Goal: Transaction & Acquisition: Purchase product/service

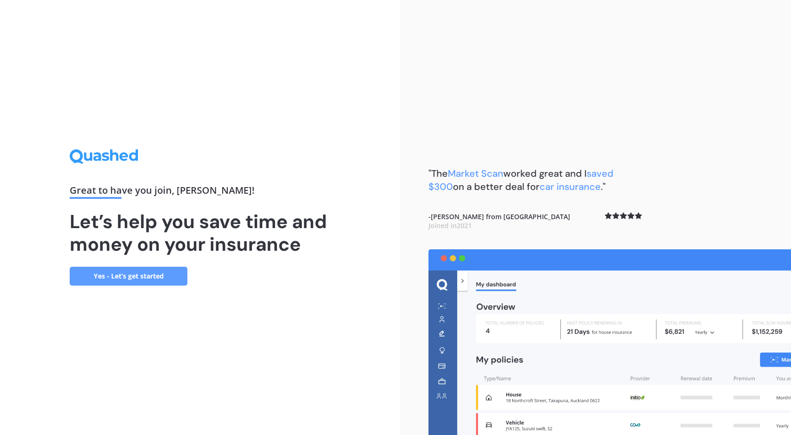
click at [105, 271] on link "Yes - Let’s get started" at bounding box center [129, 275] width 118 height 19
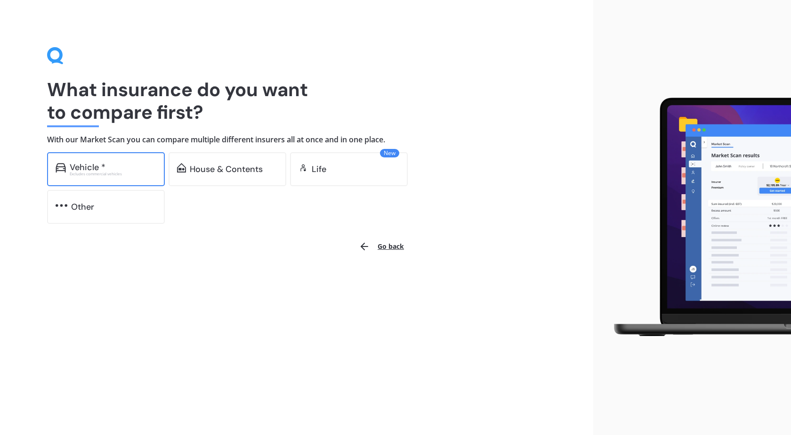
click at [142, 176] on div "Vehicle * Excludes commercial vehicles" at bounding box center [106, 169] width 118 height 34
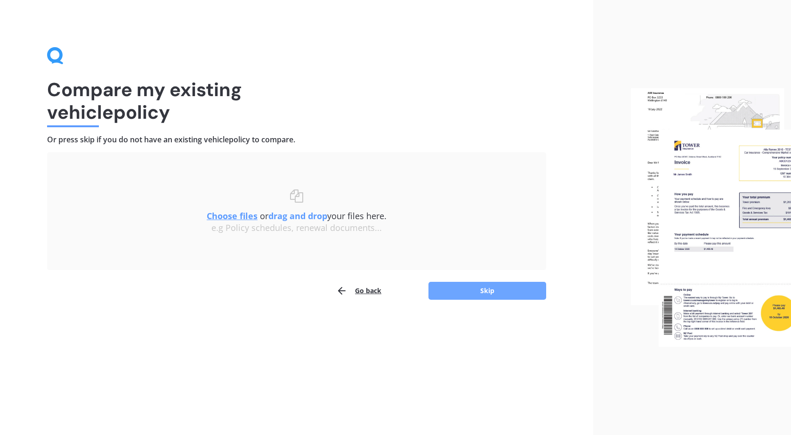
click at [460, 287] on button "Skip" at bounding box center [487, 291] width 118 height 18
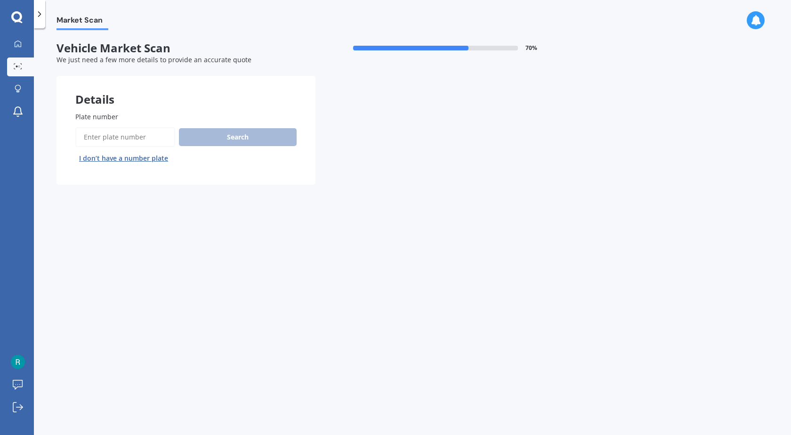
click at [156, 139] on input "Plate number" at bounding box center [125, 137] width 100 height 20
type input "ELE246"
click at [271, 140] on button "Search" at bounding box center [238, 137] width 118 height 18
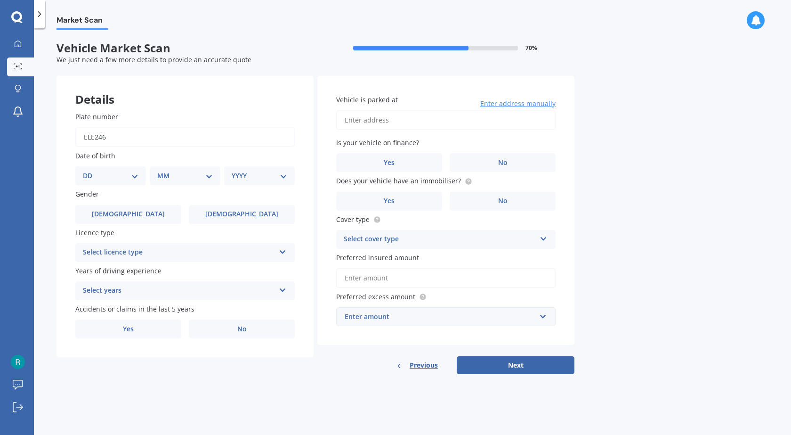
click at [128, 172] on select "DD 01 02 03 04 05 06 07 08 09 10 11 12 13 14 15 16 17 18 19 20 21 22 23 24 25 2…" at bounding box center [111, 175] width 56 height 10
select select "27"
click at [90, 170] on select "DD 01 02 03 04 05 06 07 08 09 10 11 12 13 14 15 16 17 18 19 20 21 22 23 24 25 2…" at bounding box center [111, 175] width 56 height 10
click at [193, 171] on select "MM 01 02 03 04 05 06 07 08 09 10 11 12" at bounding box center [187, 175] width 52 height 10
select select "04"
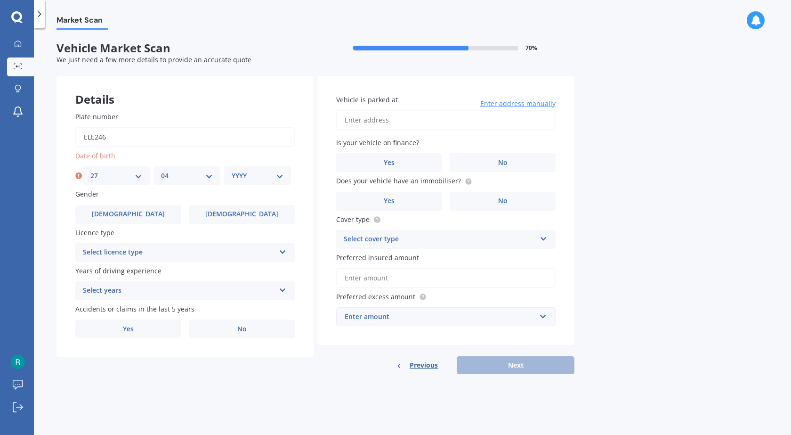
click at [161, 170] on select "MM 01 02 03 04 05 06 07 08 09 10 11 12" at bounding box center [187, 175] width 52 height 10
click at [237, 181] on div "YYYY 2025 2024 2023 2022 2021 2020 2019 2018 2017 2016 2015 2014 2013 2012 2011…" at bounding box center [257, 175] width 67 height 19
click at [273, 177] on select "YYYY 2025 2024 2023 2022 2021 2020 2019 2018 2017 2016 2015 2014 2013 2012 2011…" at bounding box center [258, 175] width 52 height 10
select select "1998"
click at [232, 170] on select "YYYY 2025 2024 2023 2022 2021 2020 2019 2018 2017 2016 2015 2014 2013 2012 2011…" at bounding box center [258, 175] width 52 height 10
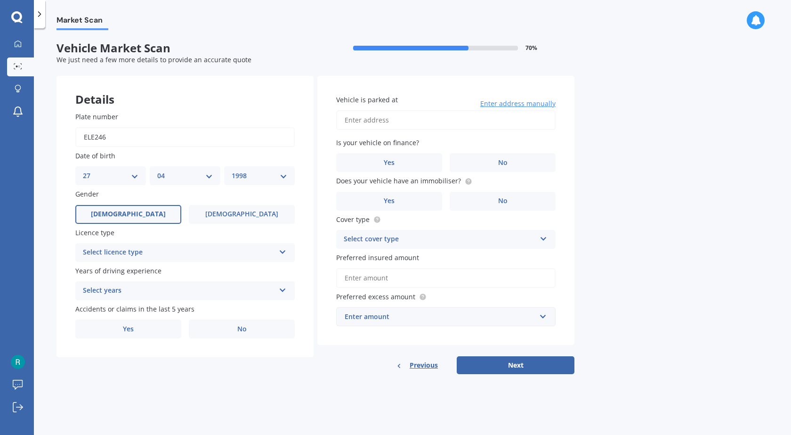
click at [162, 218] on label "[DEMOGRAPHIC_DATA]" at bounding box center [128, 214] width 106 height 19
click at [0, 0] on input "[DEMOGRAPHIC_DATA]" at bounding box center [0, 0] width 0 height 0
click at [211, 258] on div "Select licence type" at bounding box center [179, 252] width 192 height 11
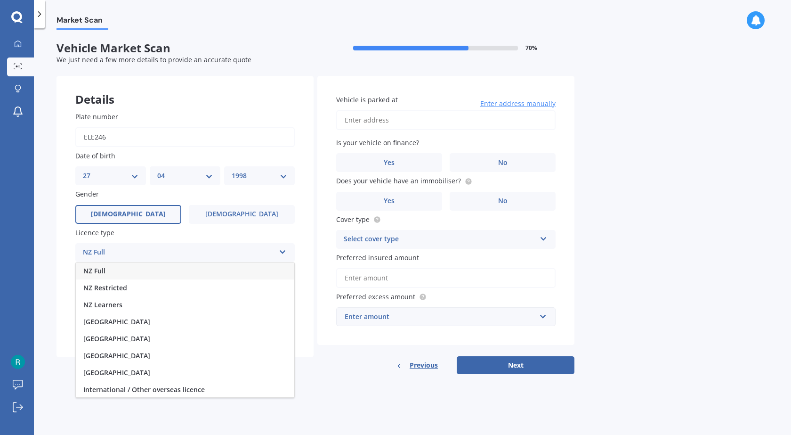
click at [191, 272] on div "NZ Full" at bounding box center [185, 270] width 218 height 17
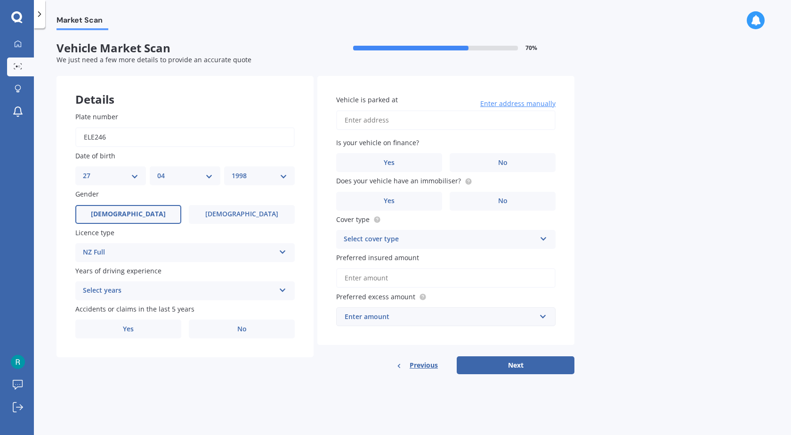
click at [207, 244] on div "NZ Full NZ Full NZ Restricted NZ Learners [GEOGRAPHIC_DATA] [GEOGRAPHIC_DATA] […" at bounding box center [184, 252] width 219 height 19
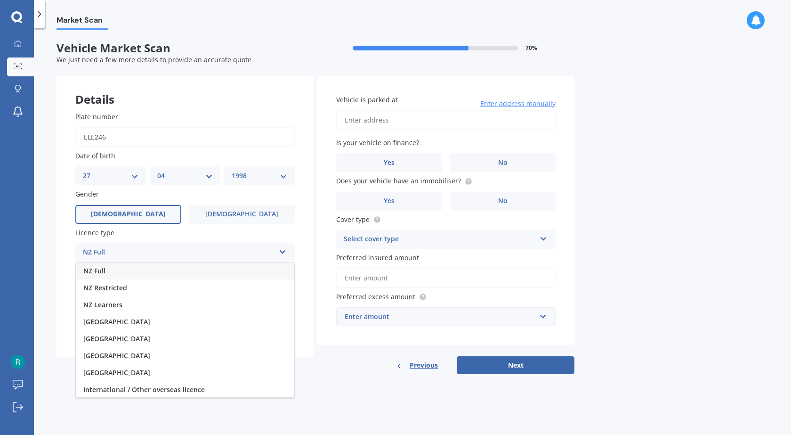
click at [212, 271] on div "NZ Full" at bounding box center [185, 270] width 218 height 17
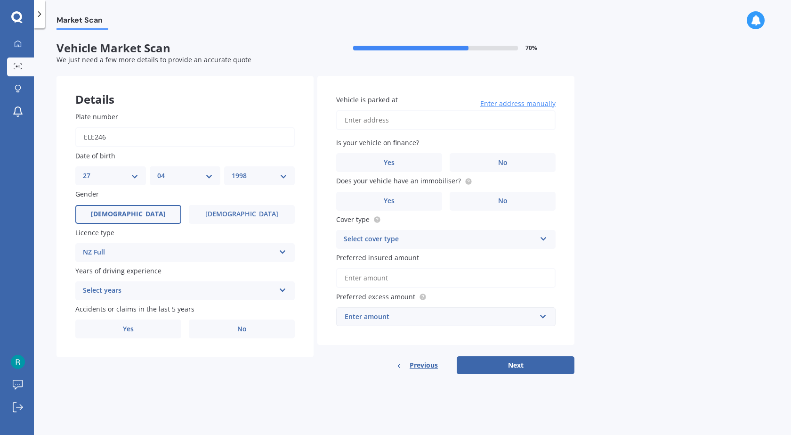
click at [172, 296] on div "Select years" at bounding box center [179, 290] width 192 height 11
click at [156, 310] on div "5 or more years" at bounding box center [185, 308] width 218 height 17
drag, startPoint x: 283, startPoint y: 331, endPoint x: 263, endPoint y: 331, distance: 20.7
click at [283, 331] on label "No" at bounding box center [242, 328] width 106 height 19
click at [0, 0] on input "No" at bounding box center [0, 0] width 0 height 0
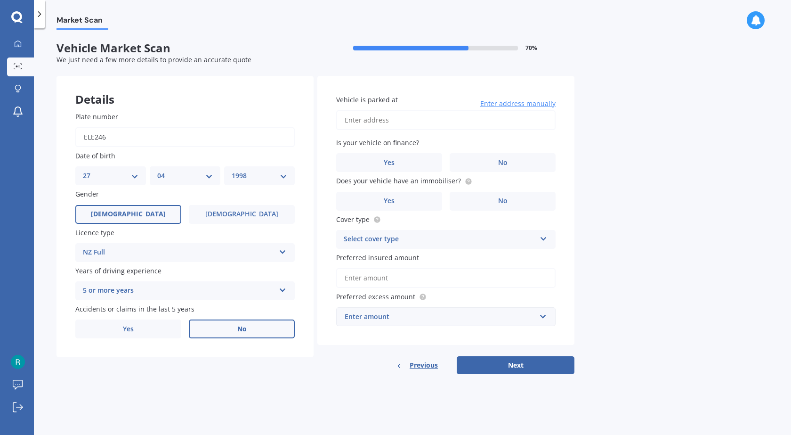
click at [406, 124] on input "Vehicle is parked at" at bounding box center [445, 120] width 219 height 20
type input "[STREET_ADDRESS][PERSON_NAME]"
click at [481, 161] on label "No" at bounding box center [503, 162] width 106 height 19
click at [0, 0] on input "No" at bounding box center [0, 0] width 0 height 0
click at [406, 202] on label "Yes" at bounding box center [389, 201] width 106 height 19
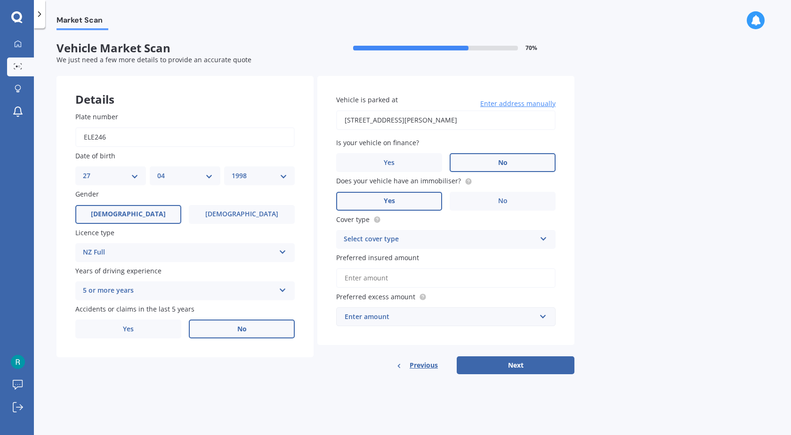
click at [0, 0] on input "Yes" at bounding box center [0, 0] width 0 height 0
click at [432, 243] on div "Select cover type" at bounding box center [440, 239] width 192 height 11
click at [419, 260] on div "Comprehensive" at bounding box center [446, 257] width 218 height 17
click at [431, 279] on input "Preferred insured amount" at bounding box center [445, 278] width 219 height 20
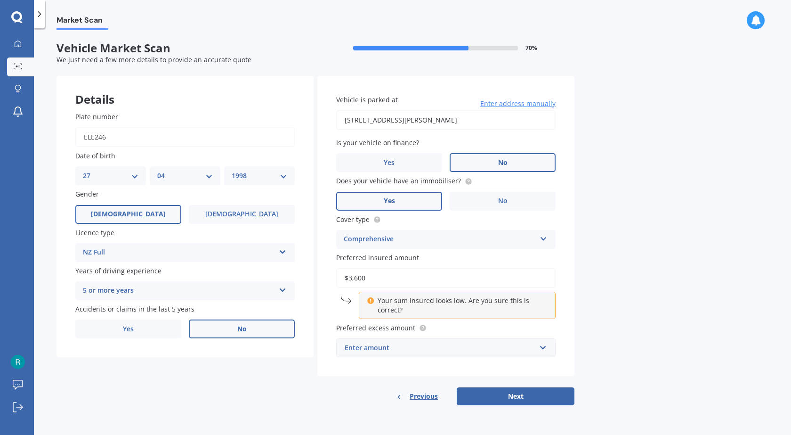
type input "$3,600"
click at [423, 339] on input "text" at bounding box center [442, 348] width 211 height 18
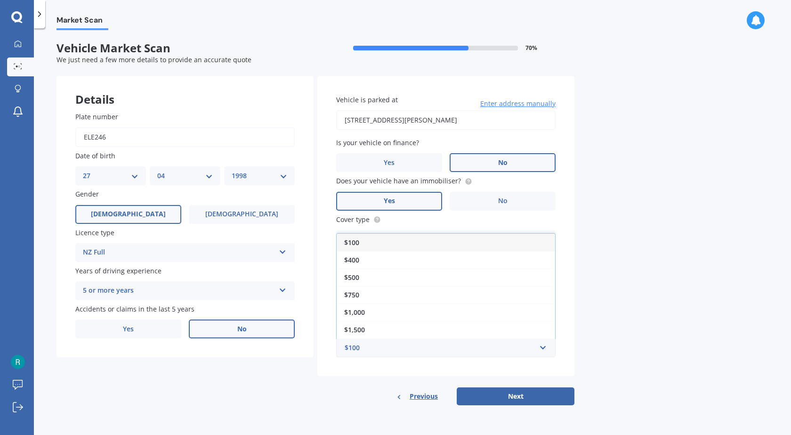
click at [395, 236] on div "$100" at bounding box center [446, 242] width 218 height 17
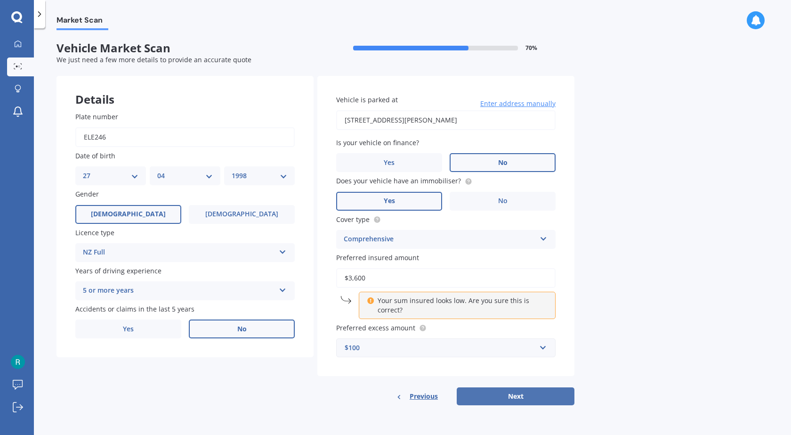
click at [520, 395] on button "Next" at bounding box center [516, 396] width 118 height 18
select select "27"
select select "04"
select select "1998"
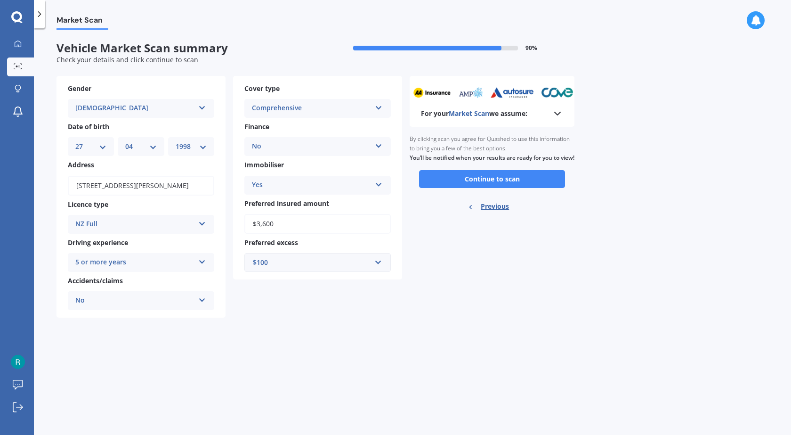
click at [290, 263] on div "$100" at bounding box center [312, 262] width 118 height 10
click at [266, 262] on input "text" at bounding box center [314, 262] width 138 height 18
type input "200"
click at [481, 274] on div "For your Market Scan we assume: Ready to go By clicking scan you agree for Quas…" at bounding box center [492, 197] width 165 height 242
click at [469, 185] on button "Continue to scan" at bounding box center [492, 179] width 146 height 18
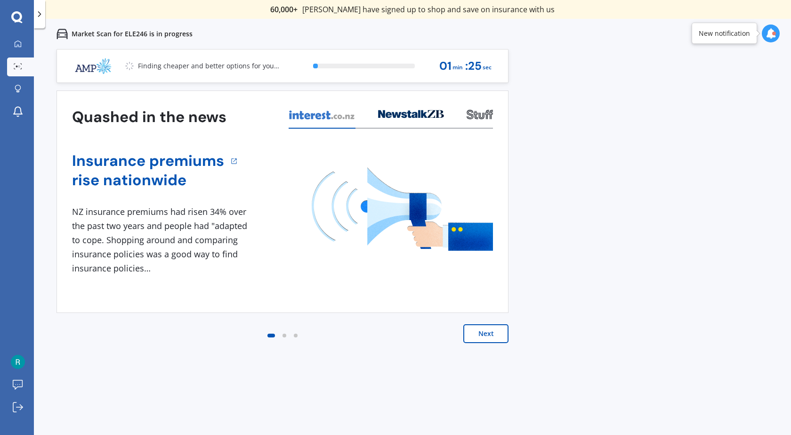
click at [479, 337] on button "Next" at bounding box center [485, 333] width 45 height 19
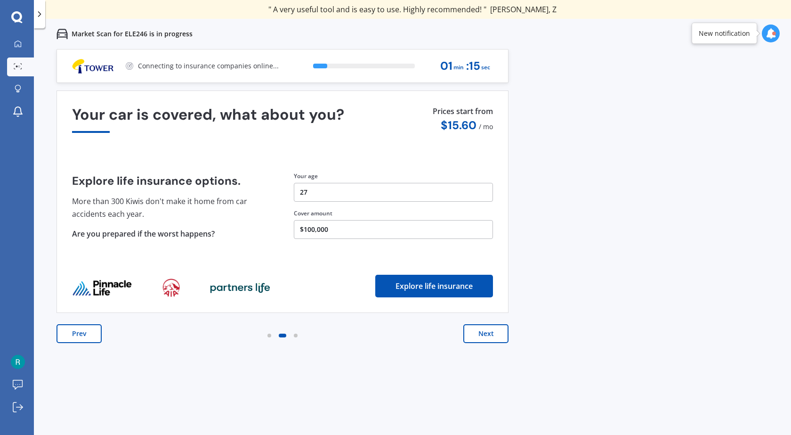
click at [479, 337] on button "Next" at bounding box center [485, 333] width 45 height 19
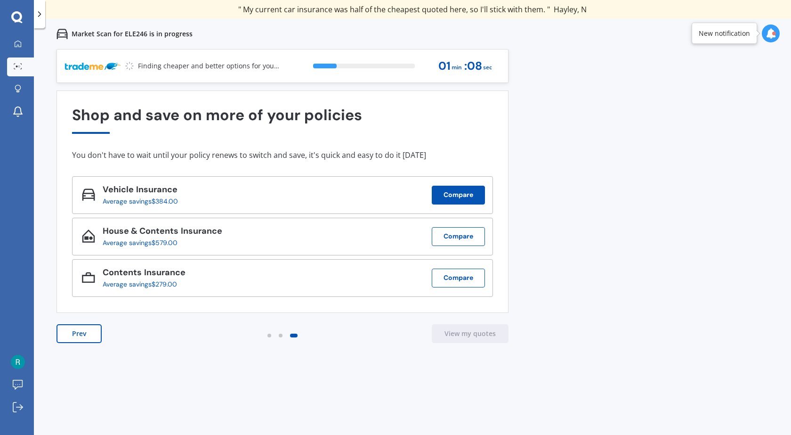
click at [458, 197] on button "Compare" at bounding box center [458, 194] width 53 height 19
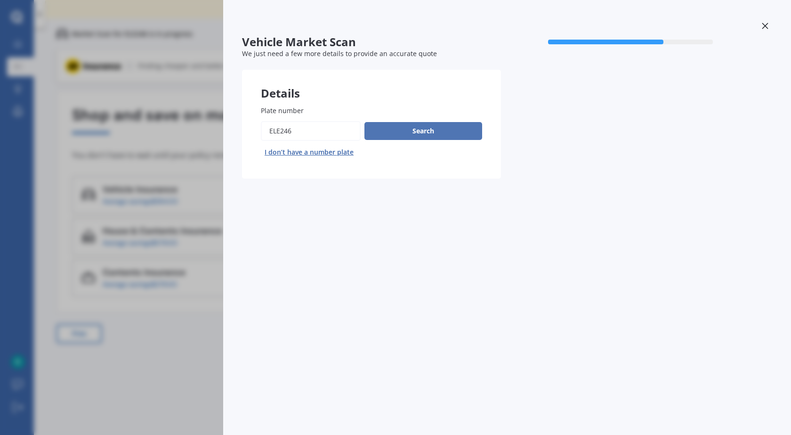
click at [413, 129] on button "Search" at bounding box center [423, 131] width 118 height 18
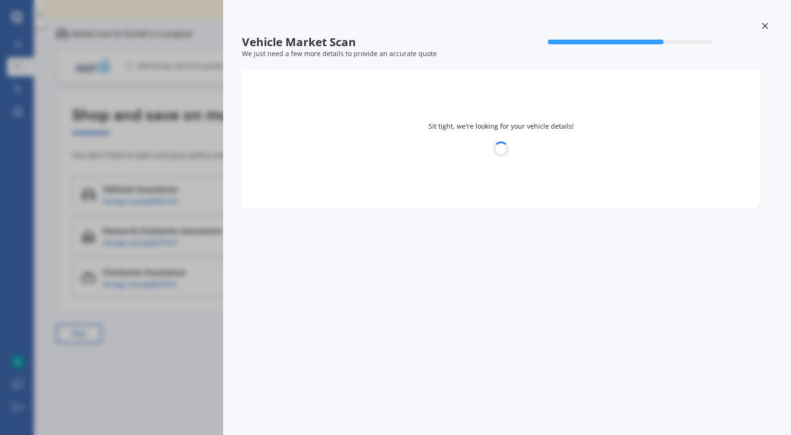
click at [760, 27] on div at bounding box center [765, 27] width 14 height 16
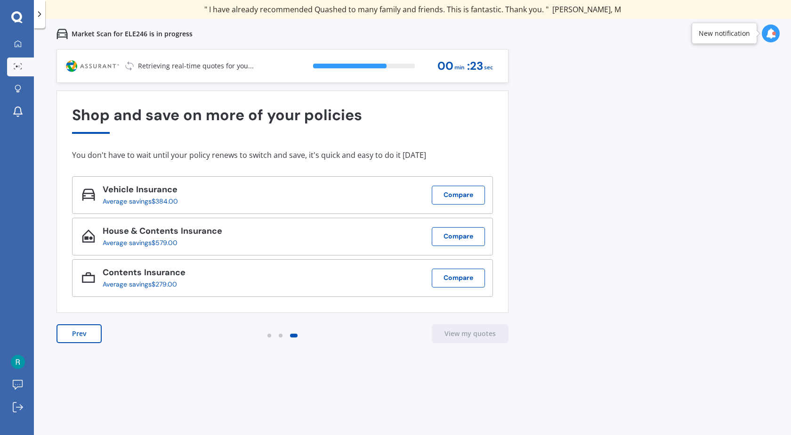
click at [75, 324] on button "Prev" at bounding box center [78, 333] width 45 height 19
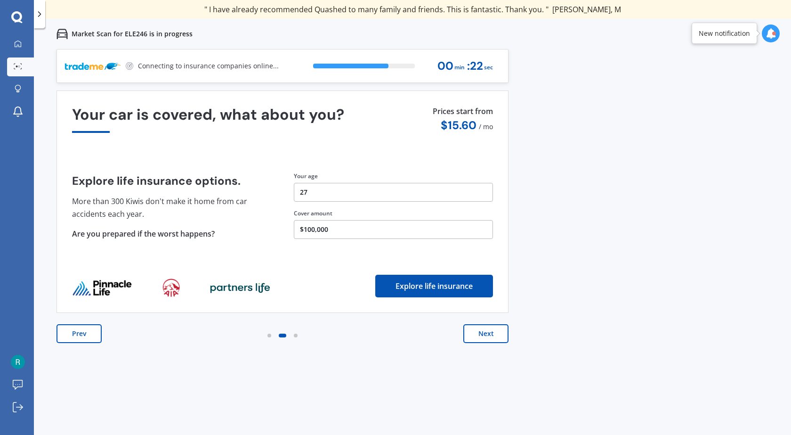
click at [79, 326] on button "Prev" at bounding box center [78, 333] width 45 height 19
click at [87, 332] on button "Prev" at bounding box center [78, 333] width 45 height 19
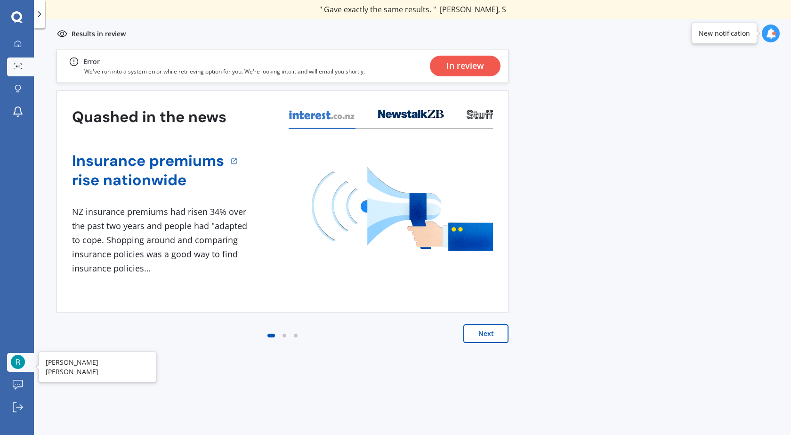
click at [16, 363] on img at bounding box center [18, 362] width 14 height 14
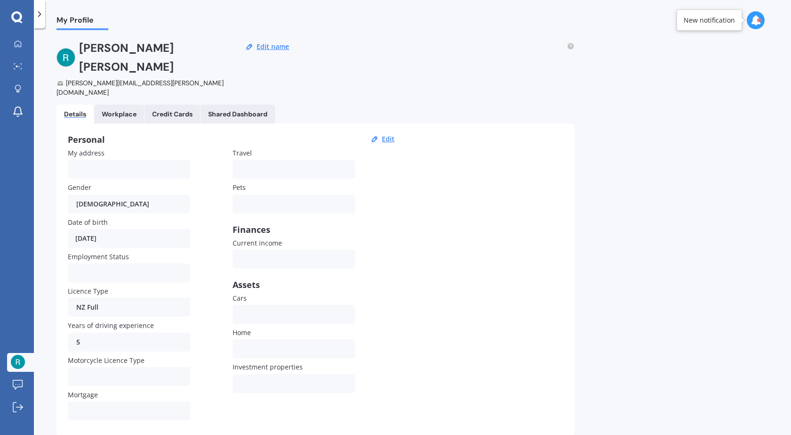
scroll to position [3, 0]
click at [18, 407] on icon at bounding box center [18, 407] width 10 height 10
